Goal: Information Seeking & Learning: Find specific fact

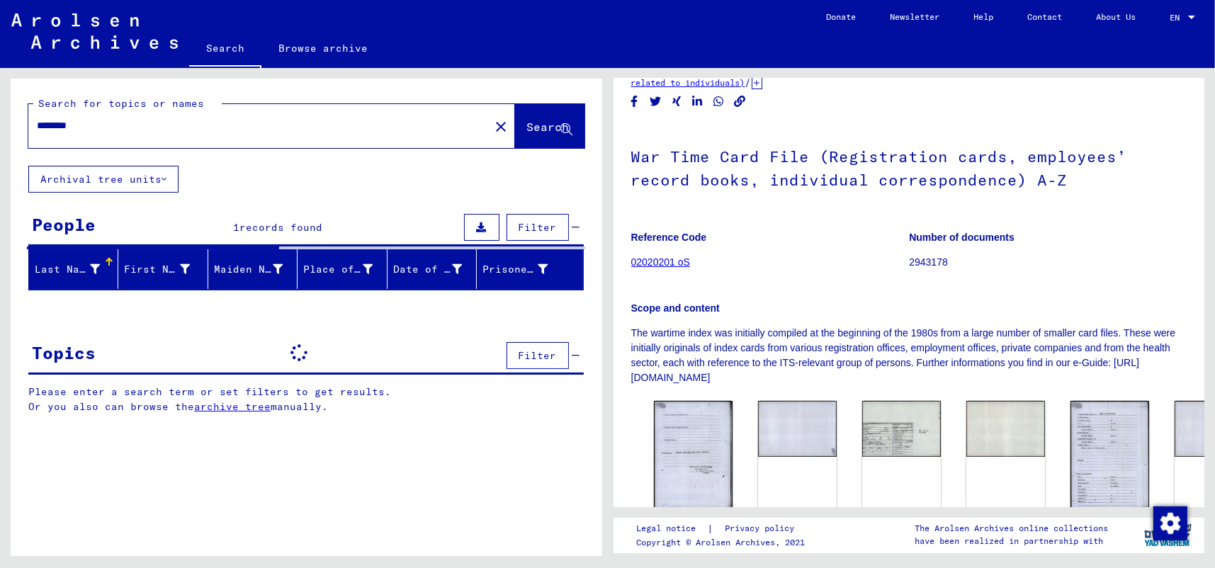
scroll to position [142, 0]
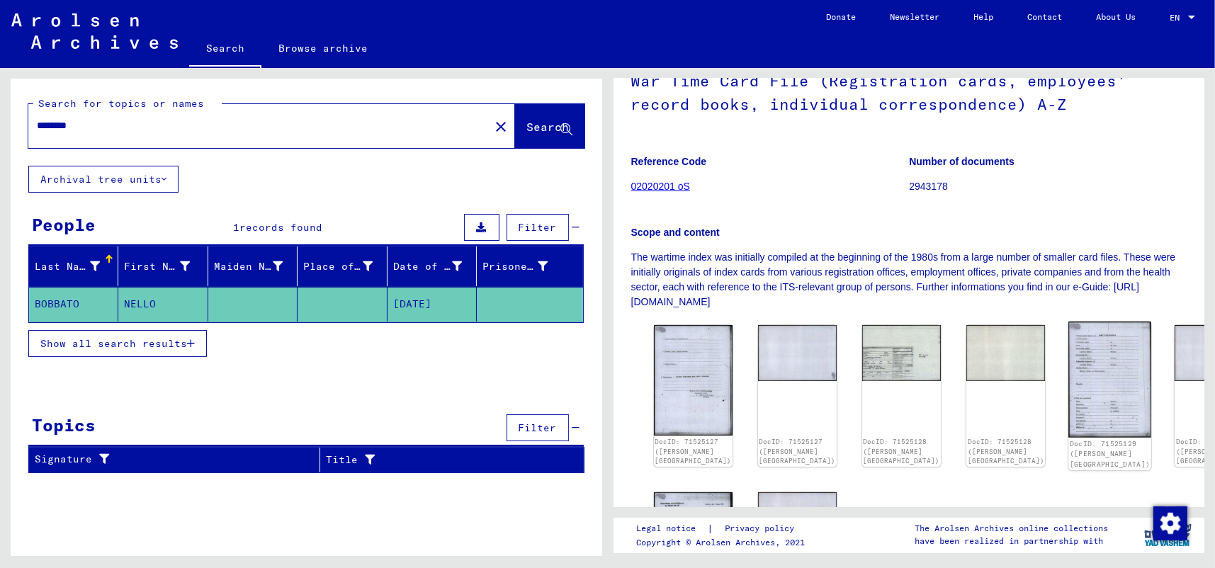
click at [1068, 371] on img at bounding box center [1109, 380] width 83 height 116
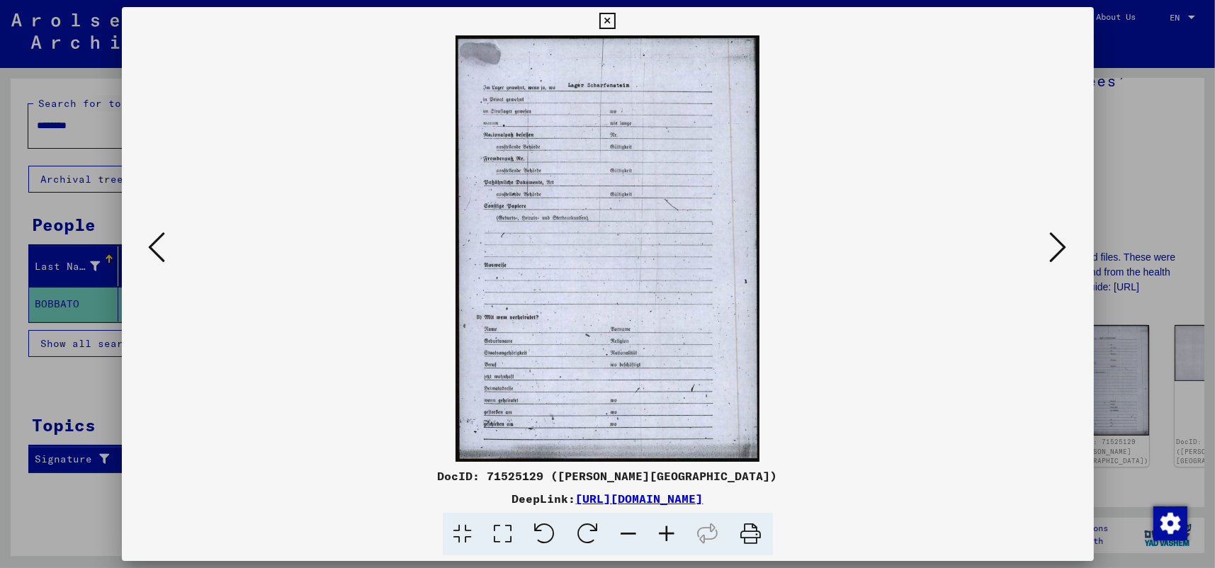
click at [565, 291] on img at bounding box center [608, 248] width 876 height 426
click at [504, 526] on icon at bounding box center [503, 534] width 40 height 43
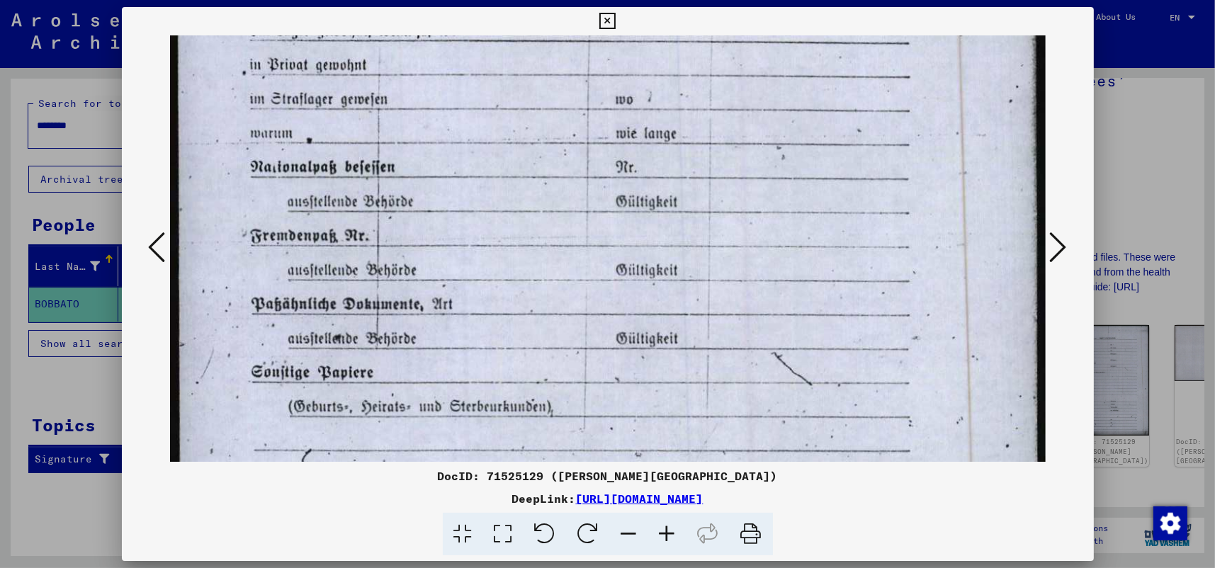
drag, startPoint x: 687, startPoint y: 421, endPoint x: 698, endPoint y: 292, distance: 129.4
click at [693, 264] on img at bounding box center [608, 495] width 876 height 1230
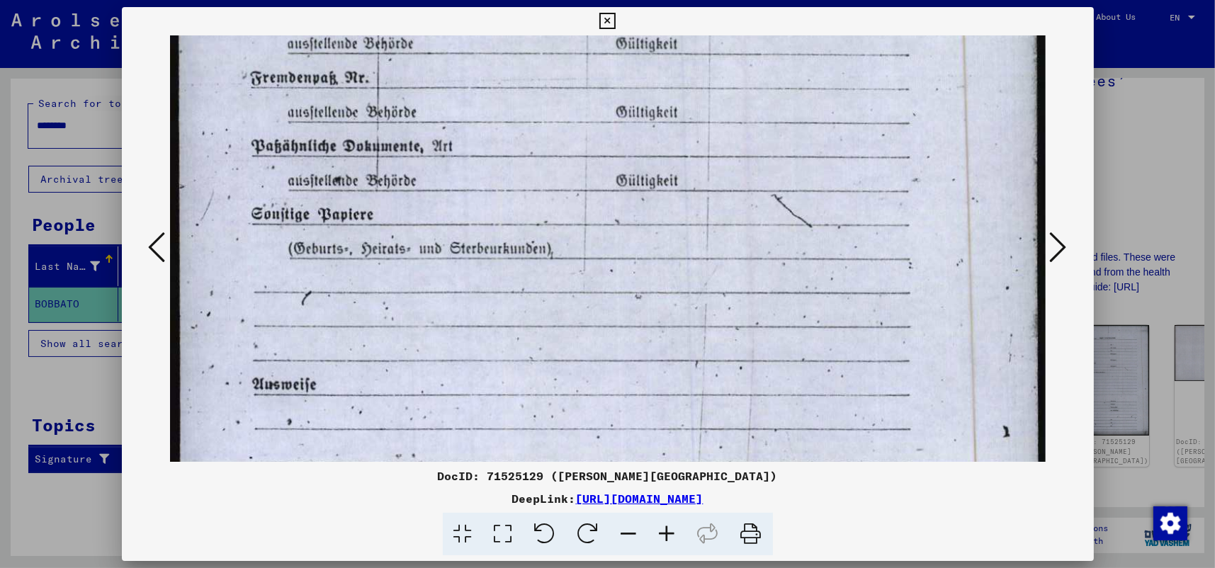
drag, startPoint x: 688, startPoint y: 446, endPoint x: 686, endPoint y: 287, distance: 158.7
click at [686, 287] on img at bounding box center [608, 337] width 876 height 1230
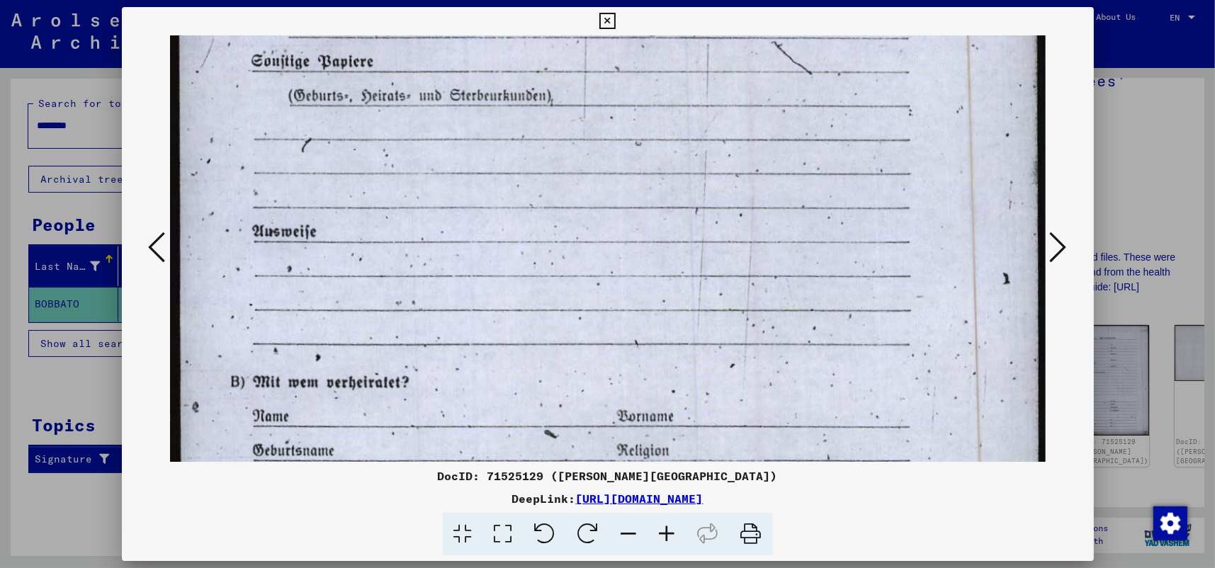
scroll to position [470, 0]
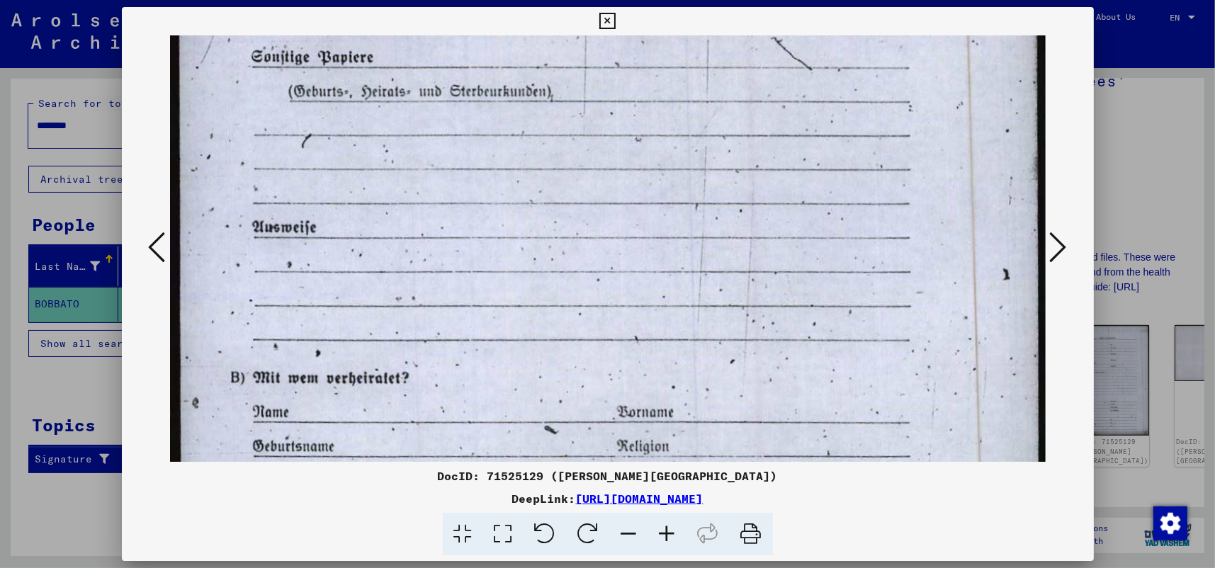
drag, startPoint x: 640, startPoint y: 439, endPoint x: 640, endPoint y: 281, distance: 158.0
click at [640, 281] on img at bounding box center [608, 180] width 876 height 1230
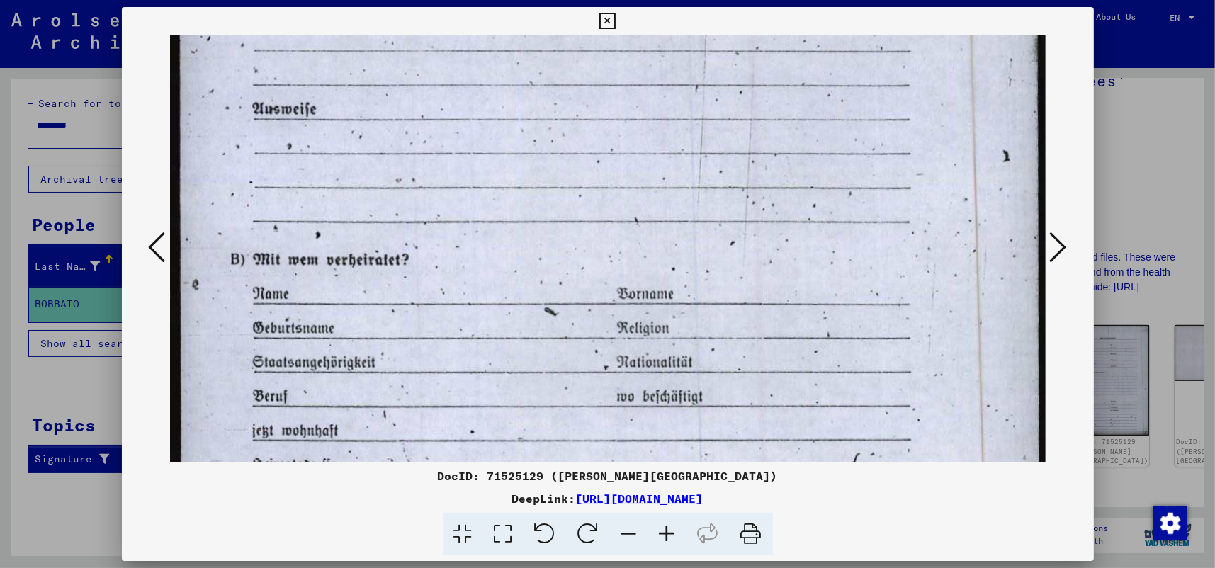
scroll to position [599, 0]
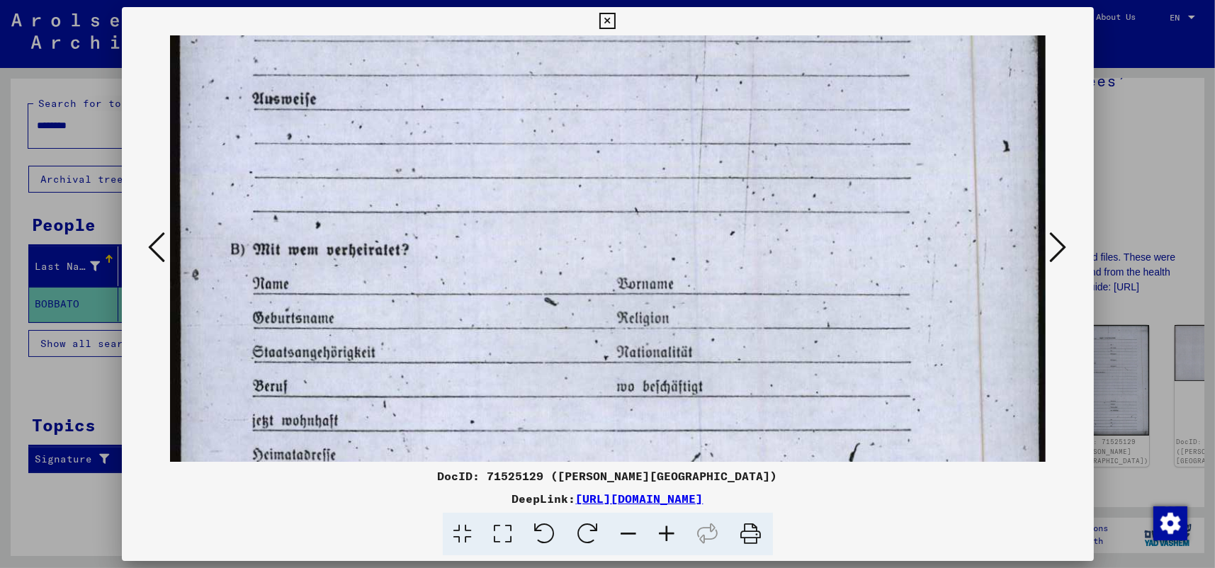
drag, startPoint x: 673, startPoint y: 416, endPoint x: 674, endPoint y: 286, distance: 129.6
click at [674, 286] on img at bounding box center [608, 52] width 876 height 1230
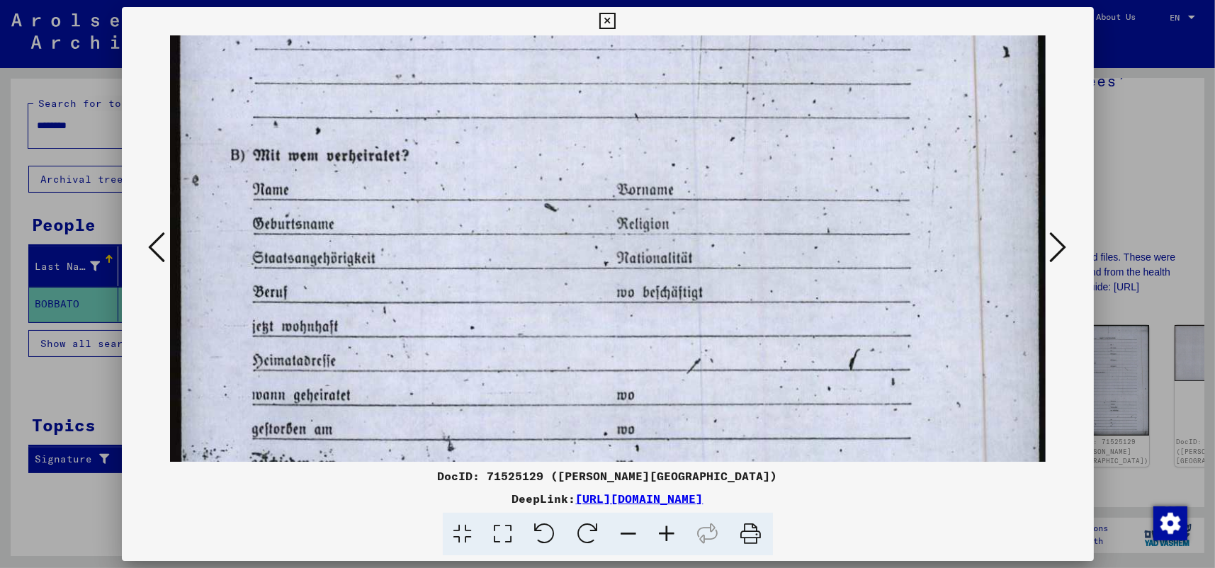
scroll to position [695, 0]
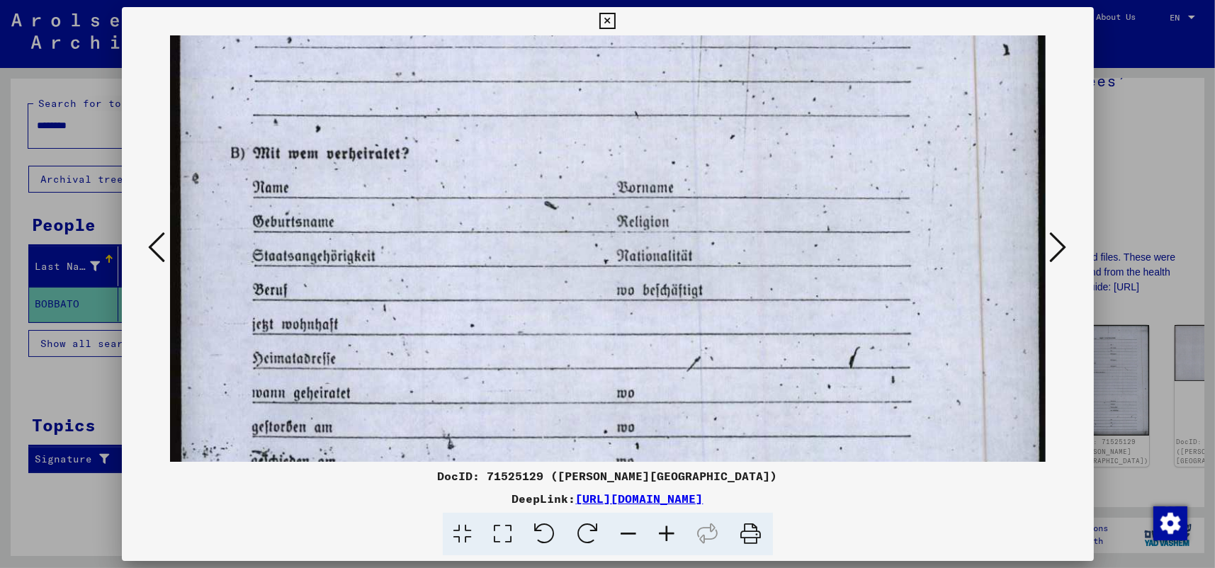
drag, startPoint x: 720, startPoint y: 362, endPoint x: 712, endPoint y: 266, distance: 96.0
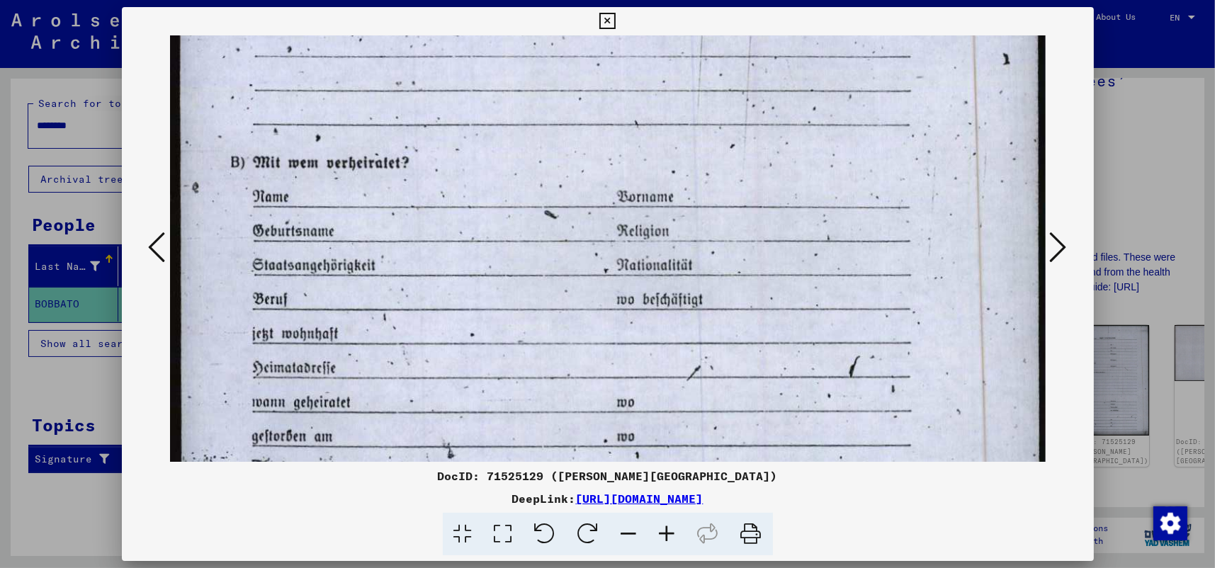
scroll to position [641, 0]
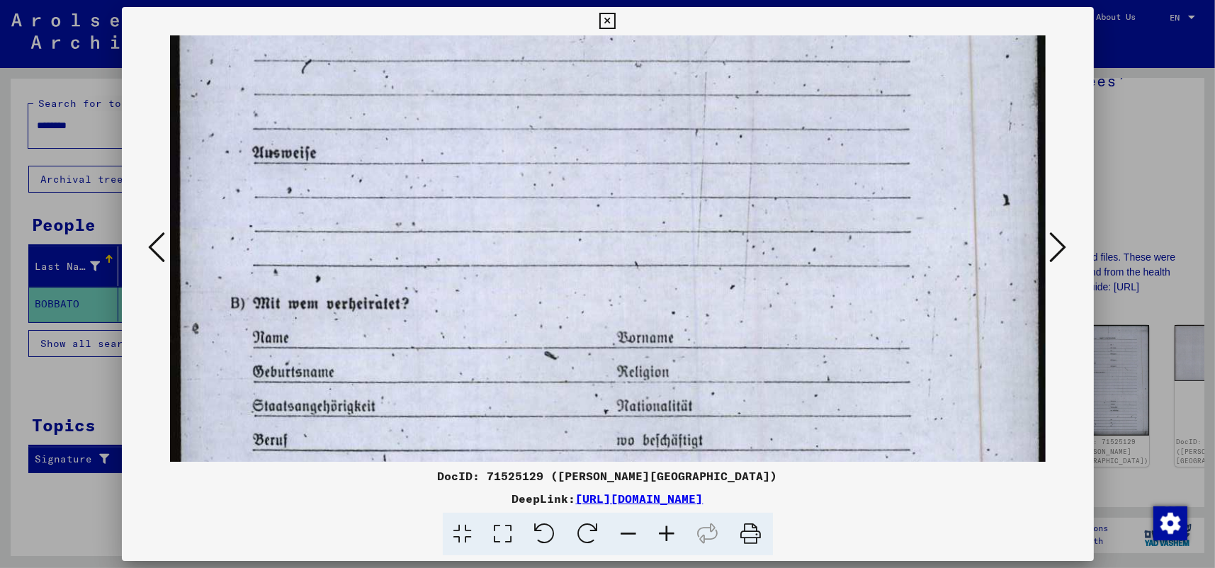
drag, startPoint x: 691, startPoint y: 361, endPoint x: 711, endPoint y: 481, distance: 122.1
click at [711, 481] on div "DocID: 71525129 ([PERSON_NAME]) DeepLink: [URL][DOMAIN_NAME]" at bounding box center [608, 281] width 972 height 549
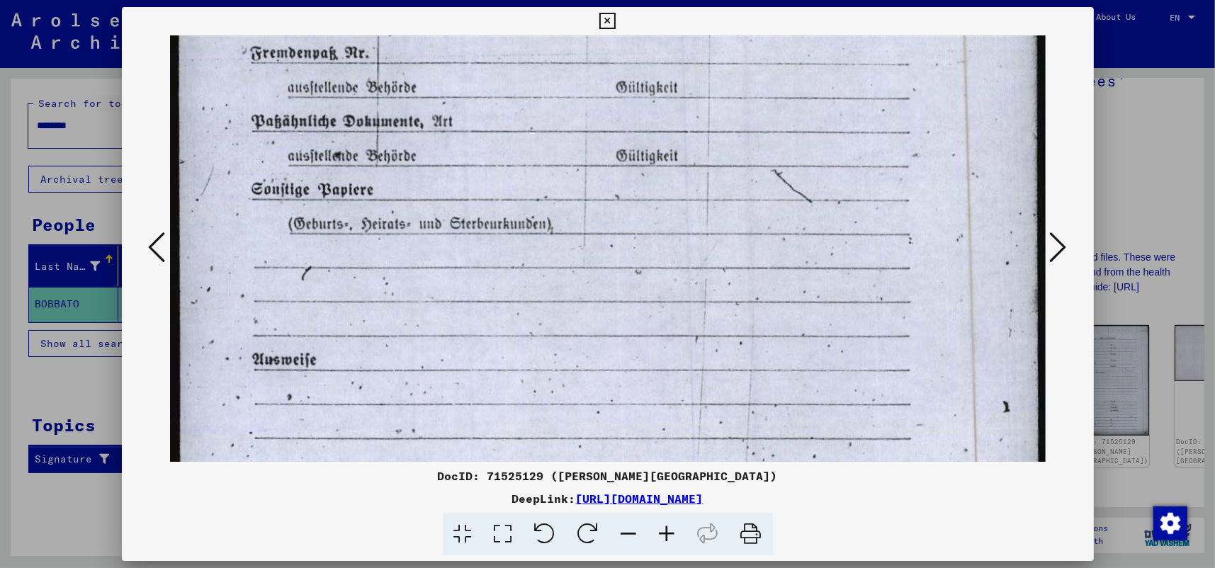
scroll to position [334, 0]
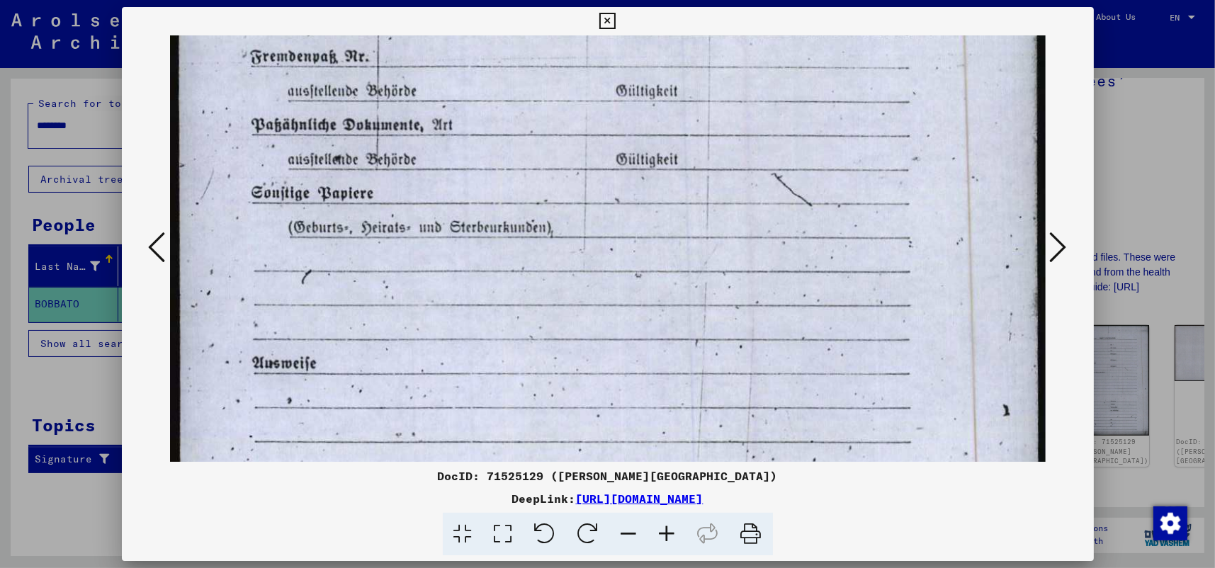
drag, startPoint x: 638, startPoint y: 180, endPoint x: 655, endPoint y: 391, distance: 211.8
click at [655, 391] on img at bounding box center [608, 316] width 876 height 1230
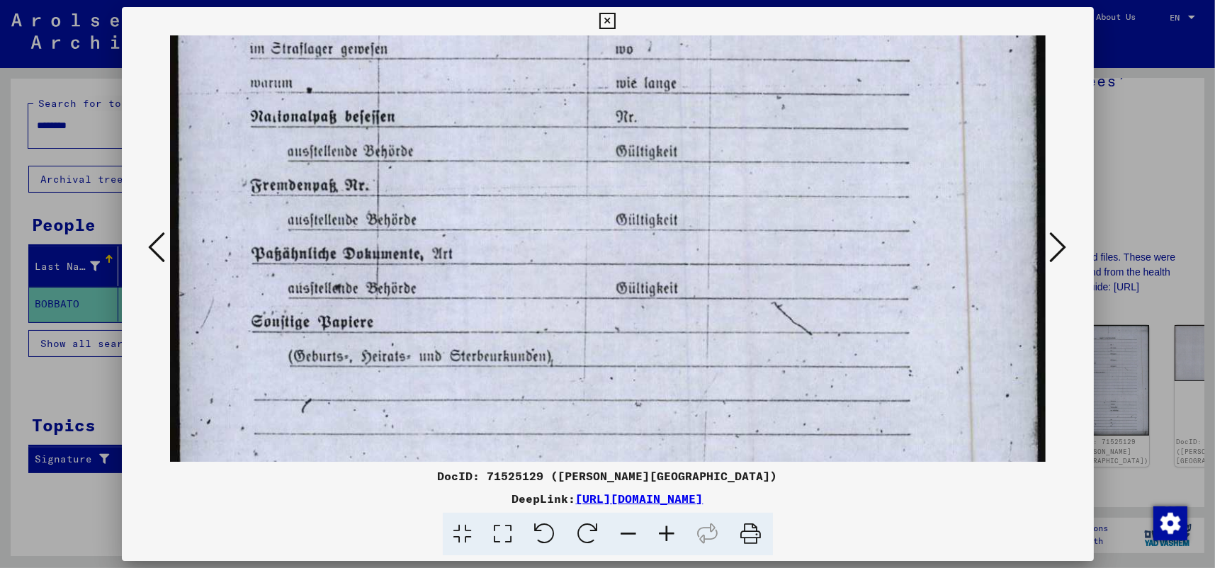
drag, startPoint x: 584, startPoint y: 291, endPoint x: 595, endPoint y: 422, distance: 131.5
click at [596, 424] on img at bounding box center [608, 445] width 876 height 1230
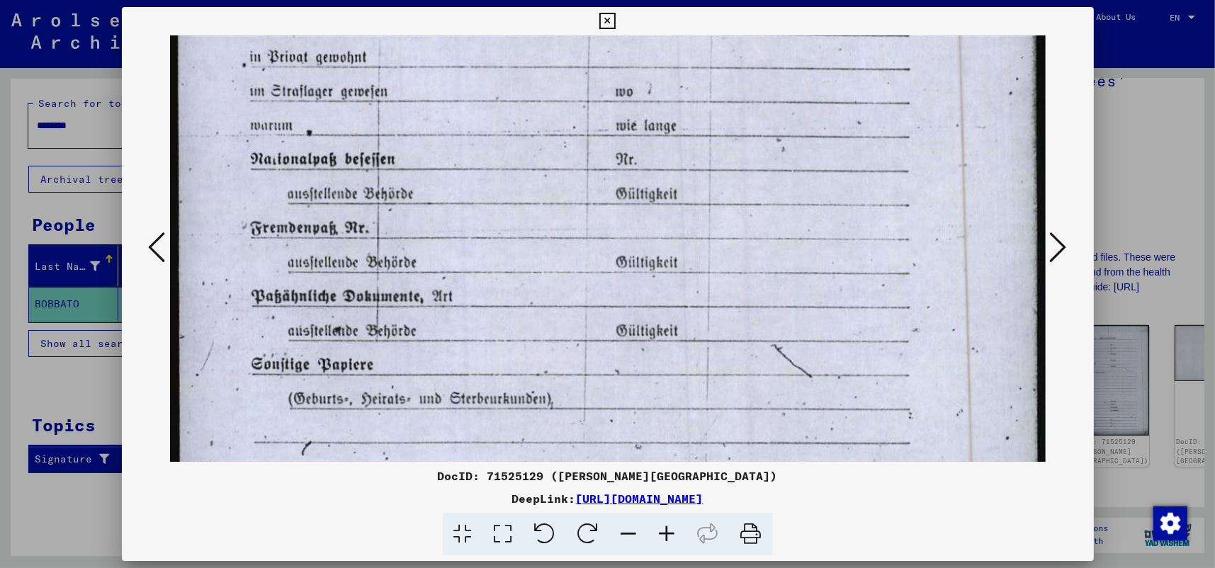
scroll to position [157, 0]
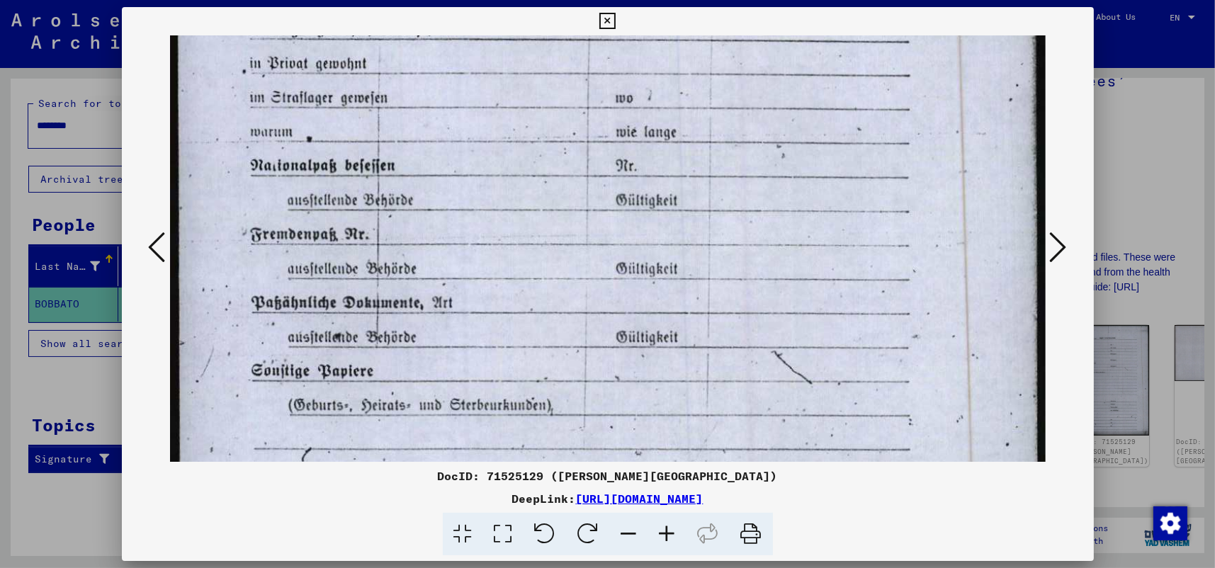
drag, startPoint x: 564, startPoint y: 252, endPoint x: 567, endPoint y: 302, distance: 49.7
click at [567, 302] on img at bounding box center [608, 494] width 876 height 1230
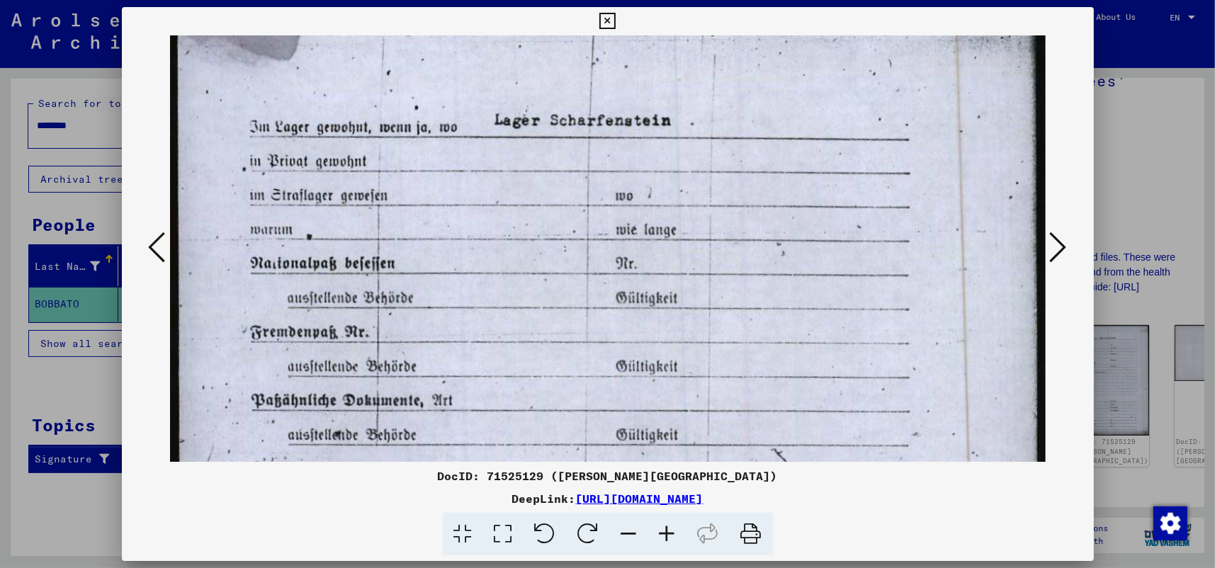
scroll to position [36, 0]
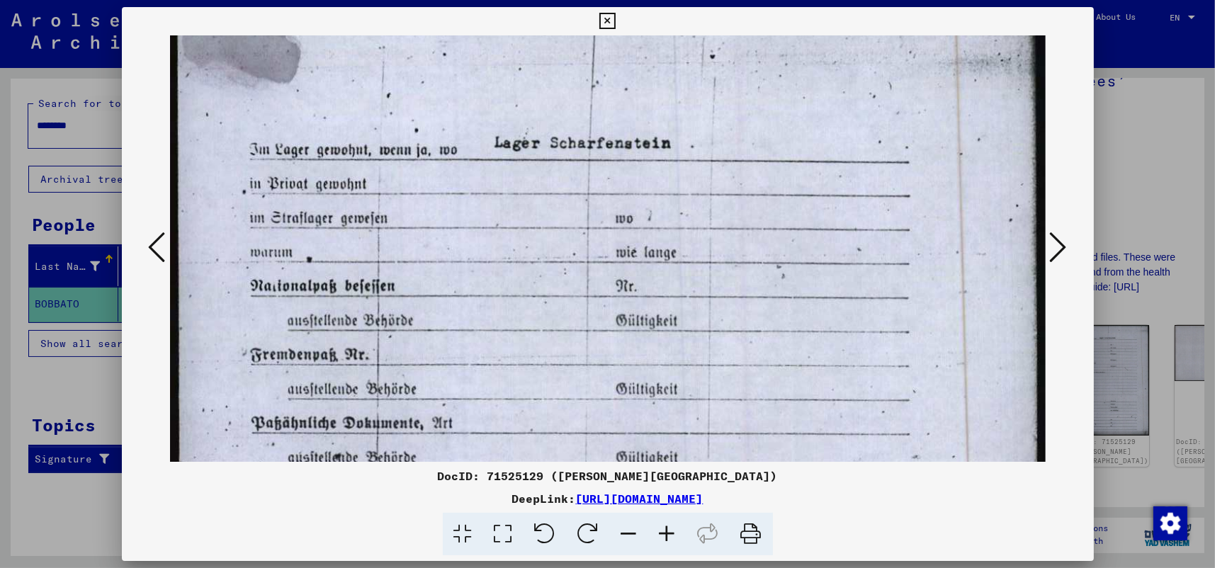
drag, startPoint x: 560, startPoint y: 281, endPoint x: 577, endPoint y: 400, distance: 120.9
click at [1058, 242] on icon at bounding box center [1058, 247] width 17 height 34
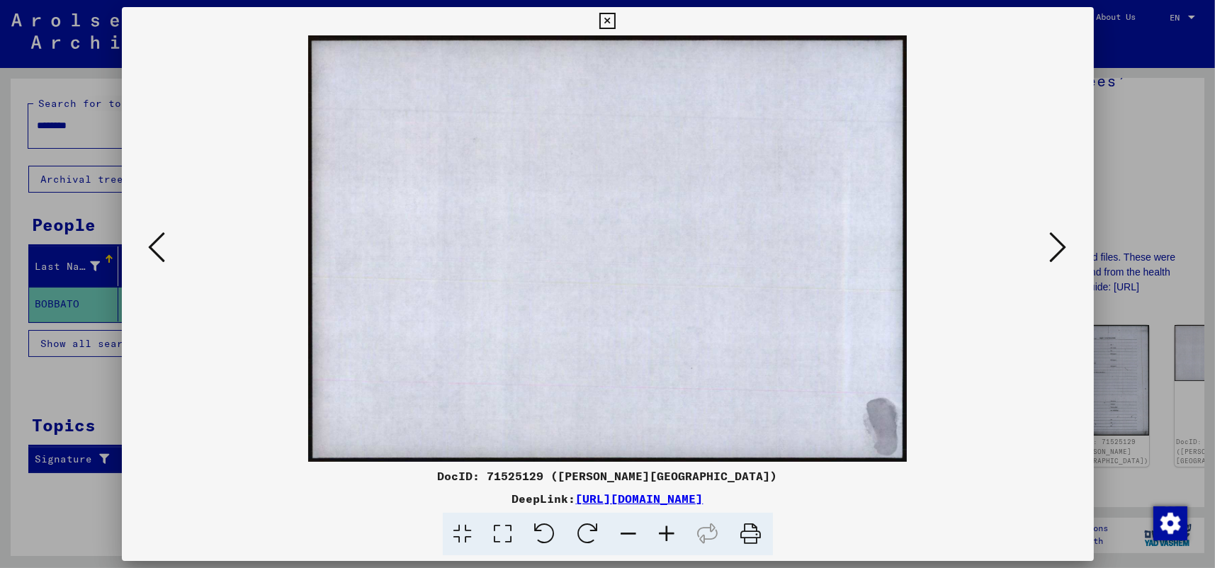
scroll to position [0, 0]
click at [1058, 242] on icon at bounding box center [1058, 247] width 17 height 34
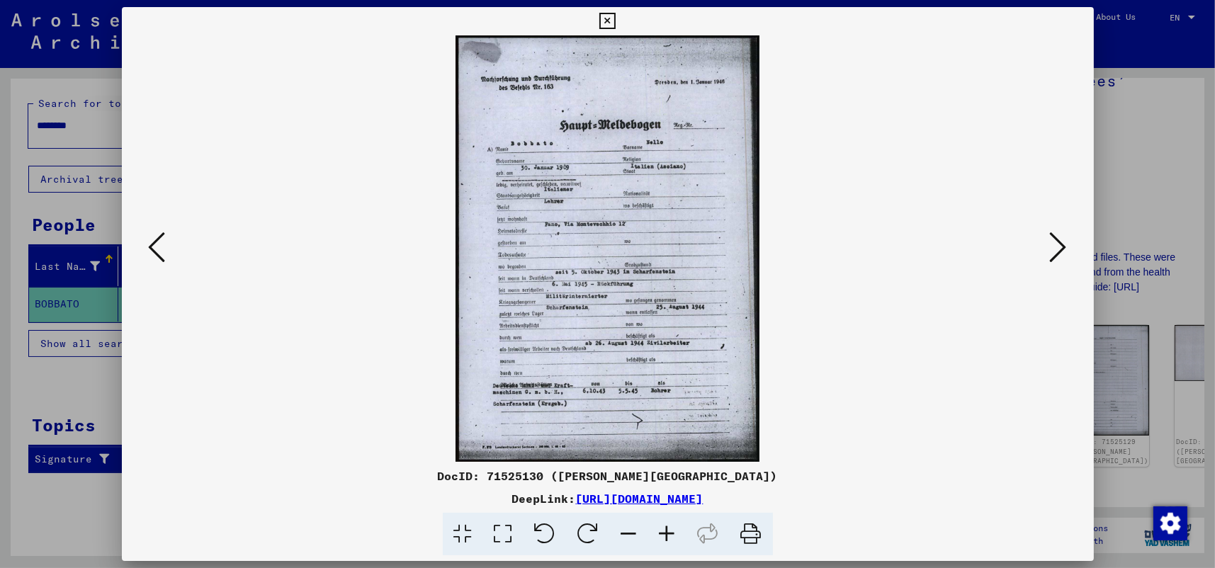
click at [500, 522] on icon at bounding box center [503, 534] width 40 height 43
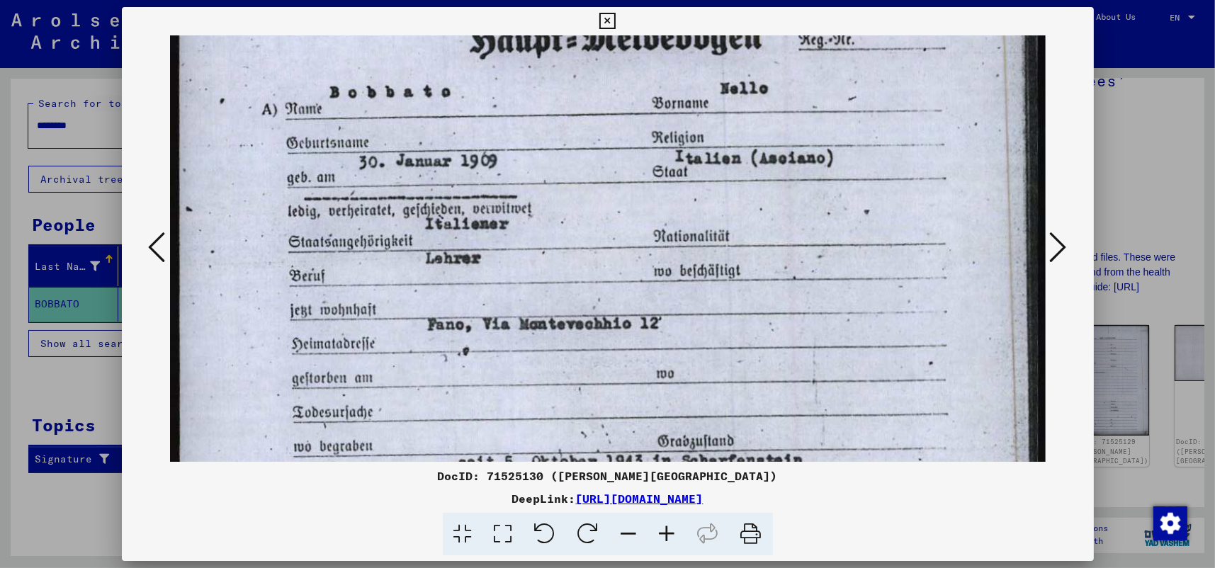
drag, startPoint x: 519, startPoint y: 397, endPoint x: 539, endPoint y: 135, distance: 262.9
click at [536, 138] on img at bounding box center [608, 395] width 876 height 1228
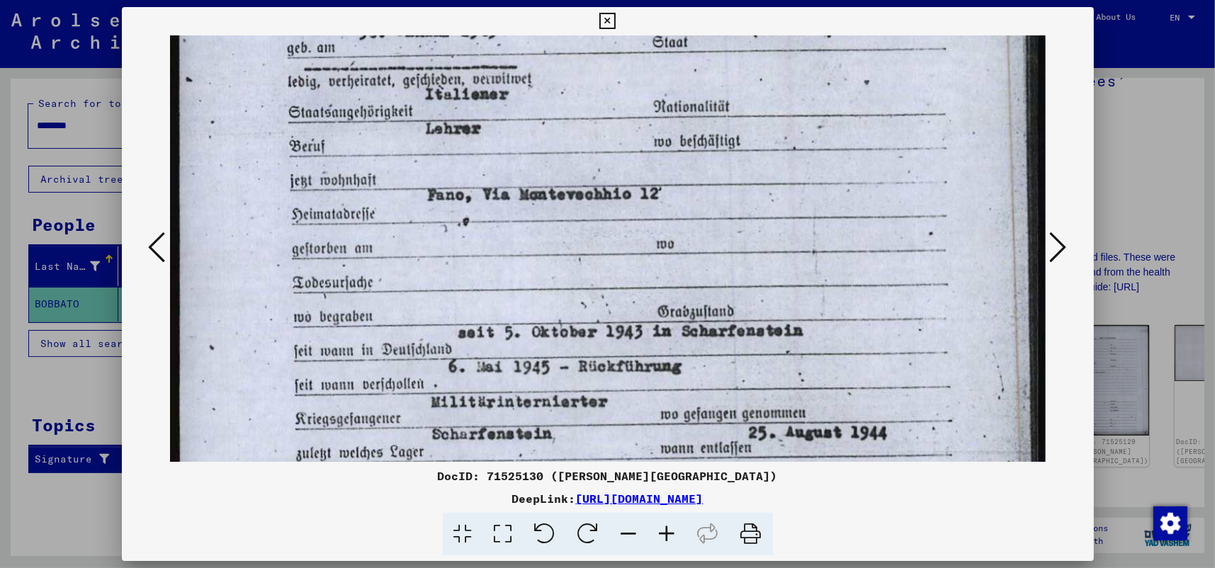
scroll to position [389, 0]
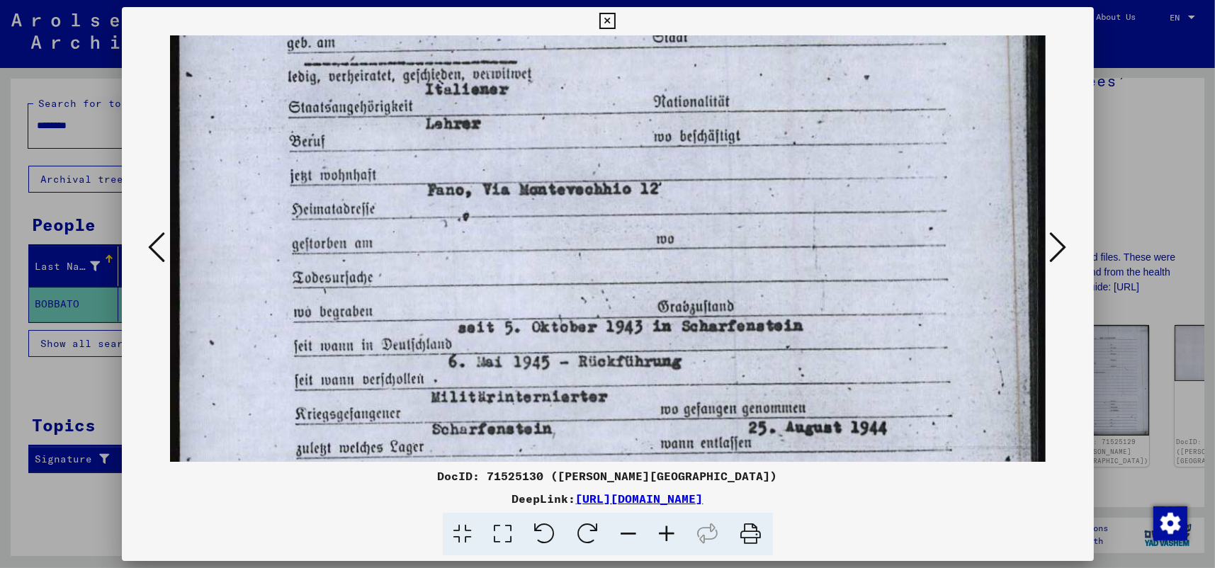
drag, startPoint x: 583, startPoint y: 380, endPoint x: 583, endPoint y: 245, distance: 134.6
click at [583, 245] on img at bounding box center [608, 261] width 876 height 1228
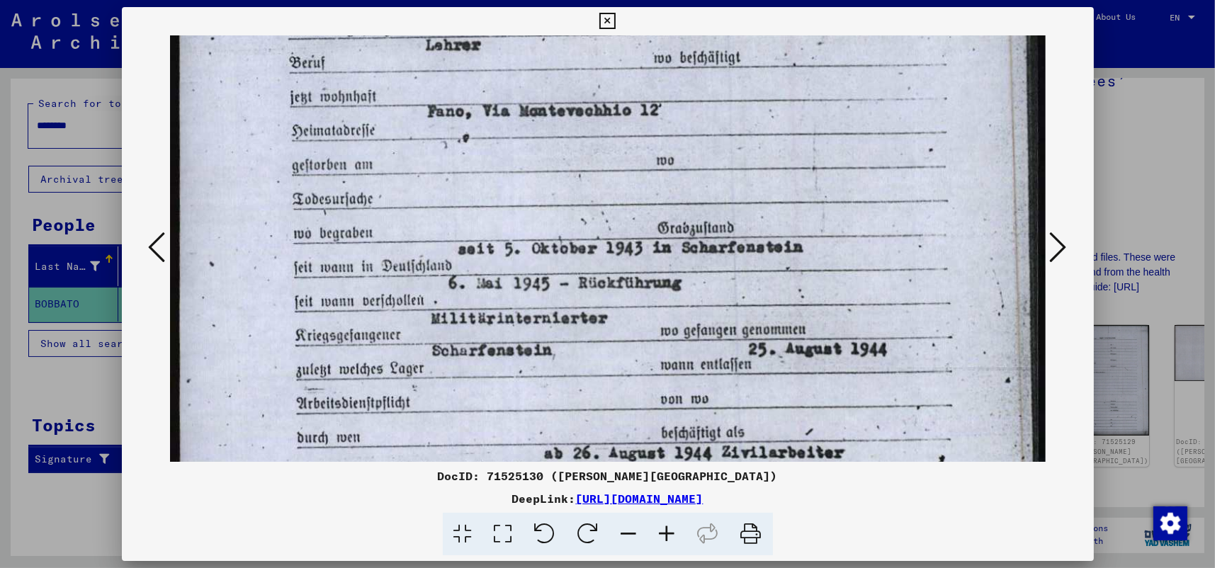
scroll to position [469, 0]
drag, startPoint x: 613, startPoint y: 345, endPoint x: 613, endPoint y: 263, distance: 82.2
click at [613, 263] on img at bounding box center [608, 180] width 876 height 1228
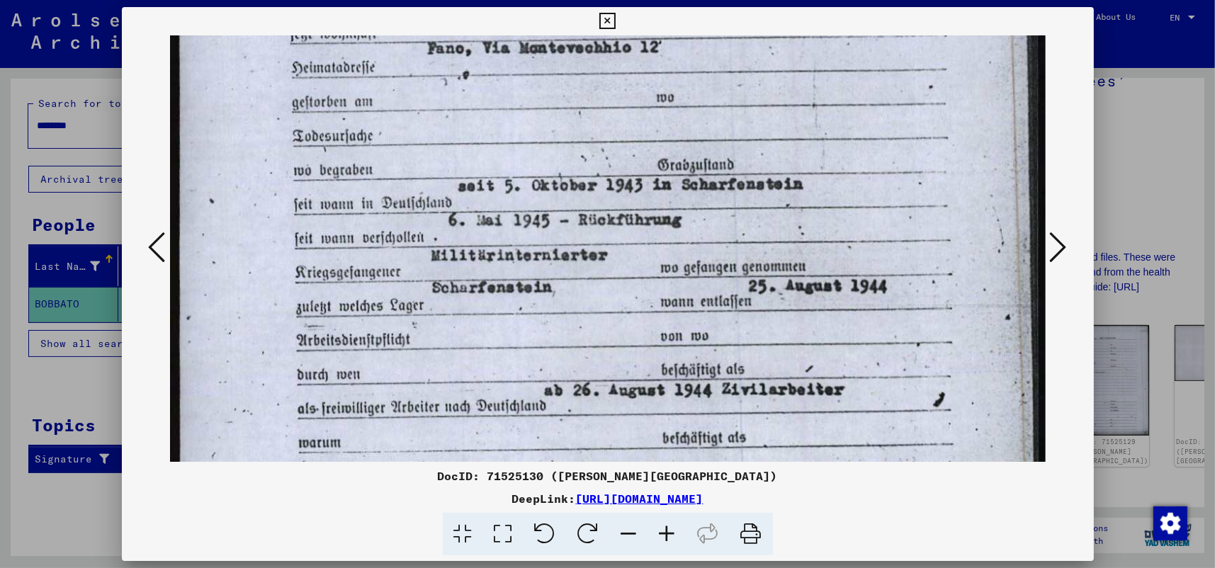
scroll to position [531, 0]
drag, startPoint x: 615, startPoint y: 341, endPoint x: 613, endPoint y: 279, distance: 62.4
click at [613, 279] on img at bounding box center [608, 118] width 876 height 1228
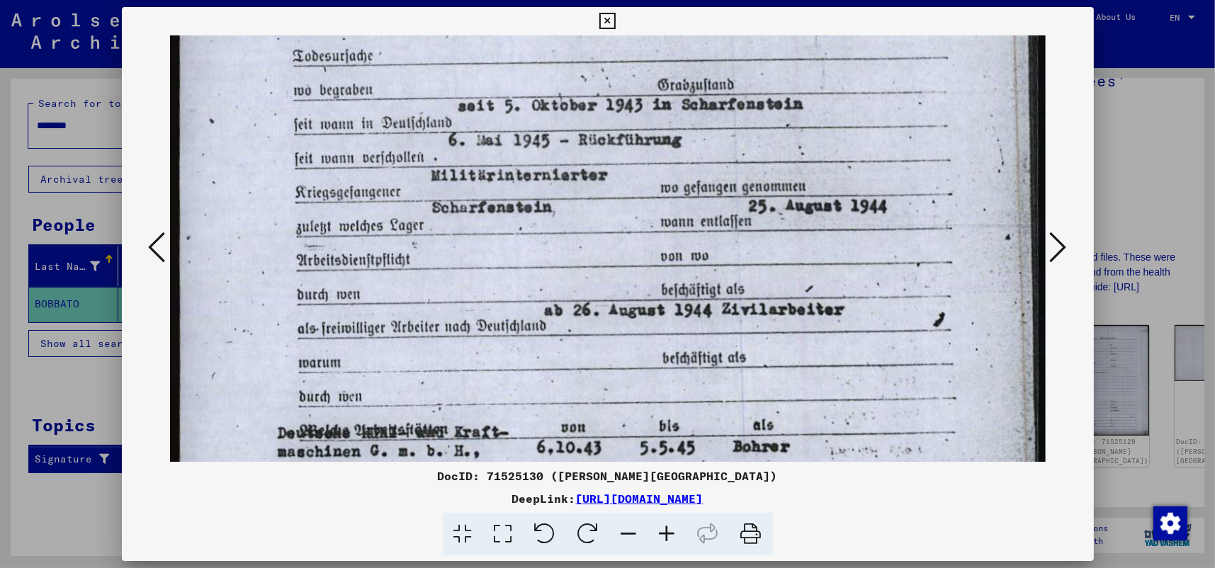
scroll to position [659, 0]
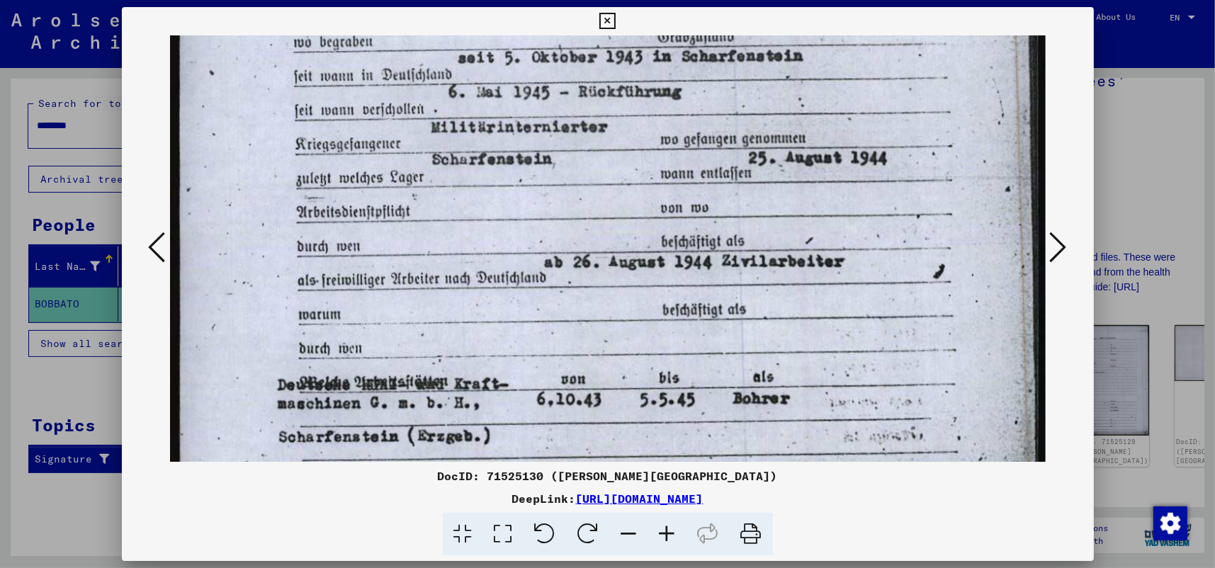
drag, startPoint x: 604, startPoint y: 353, endPoint x: 604, endPoint y: 225, distance: 128.2
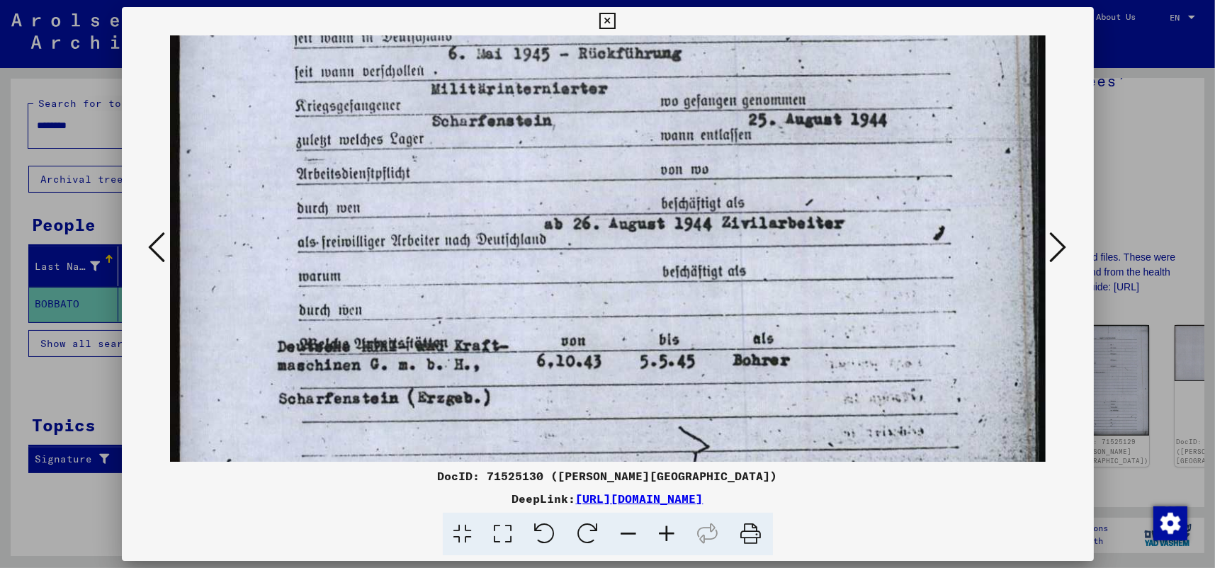
scroll to position [706, 0]
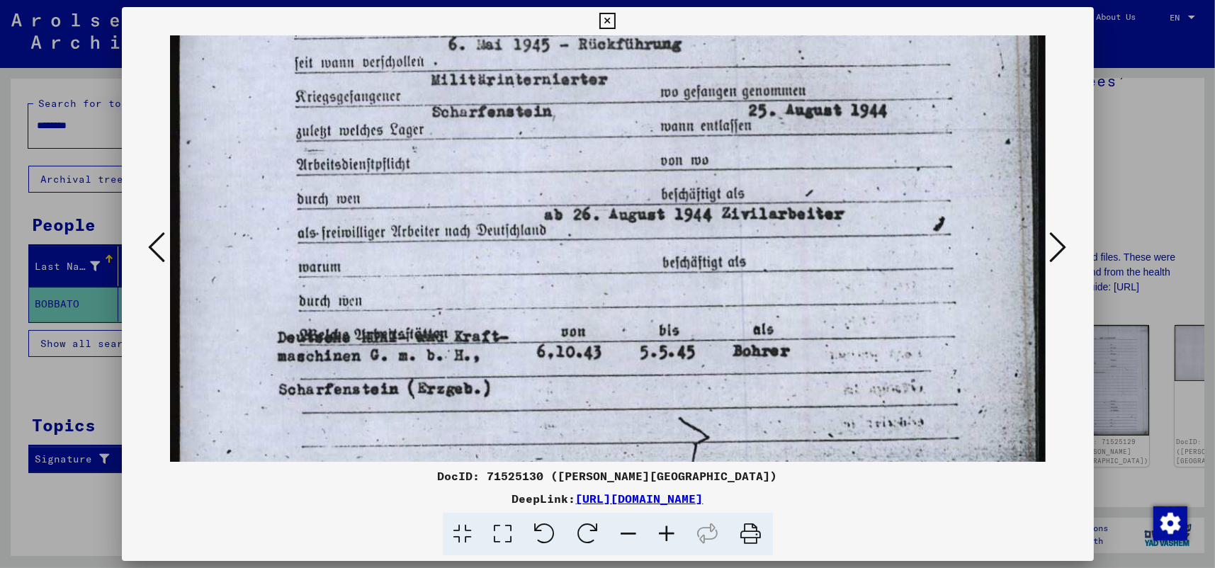
drag, startPoint x: 595, startPoint y: 334, endPoint x: 595, endPoint y: 284, distance: 49.6
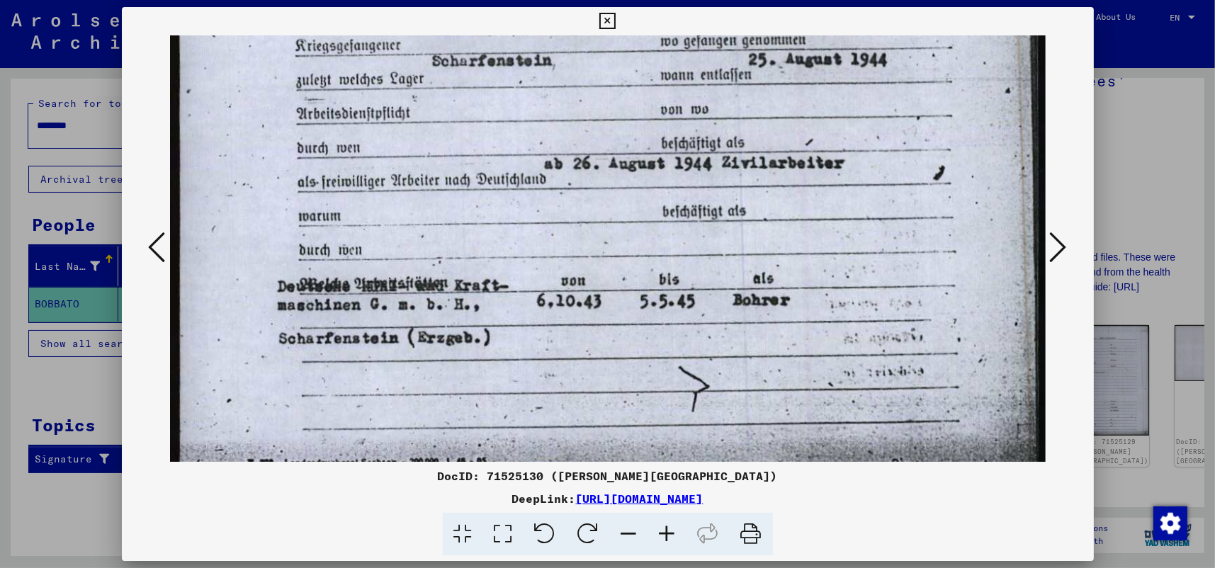
scroll to position [761, 0]
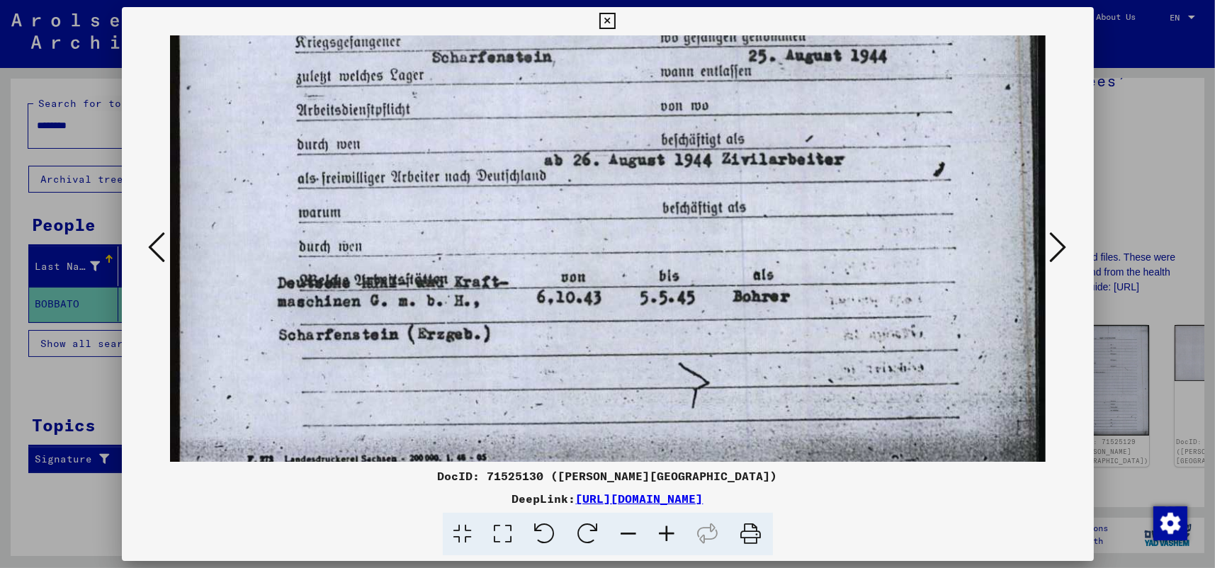
drag, startPoint x: 567, startPoint y: 395, endPoint x: 571, endPoint y: 334, distance: 60.4
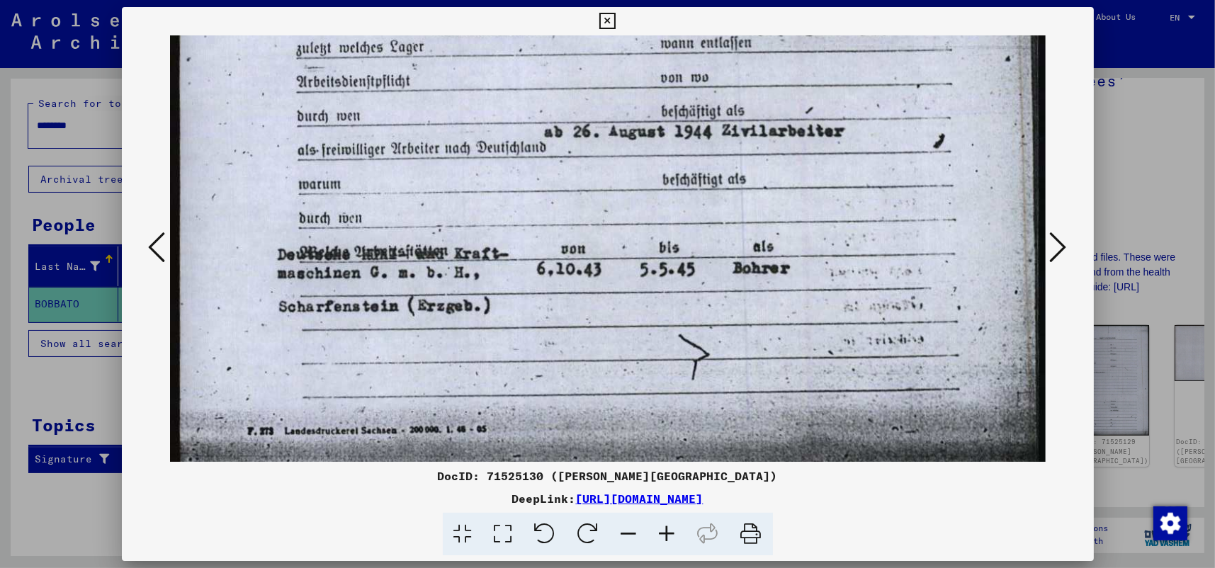
scroll to position [790, 0]
drag, startPoint x: 519, startPoint y: 414, endPoint x: 522, endPoint y: 383, distance: 32.0
